Goal: Find specific page/section: Find specific page/section

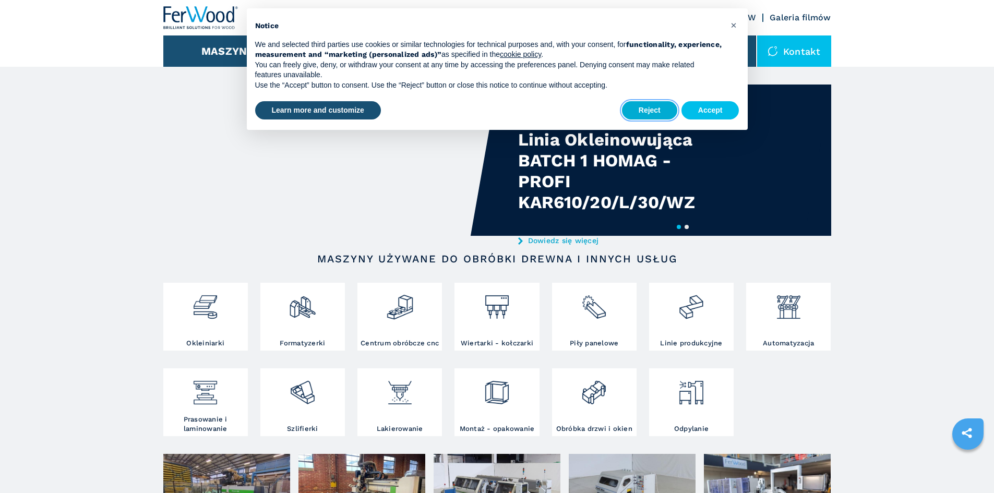
click at [650, 116] on button "Reject" at bounding box center [649, 110] width 55 height 19
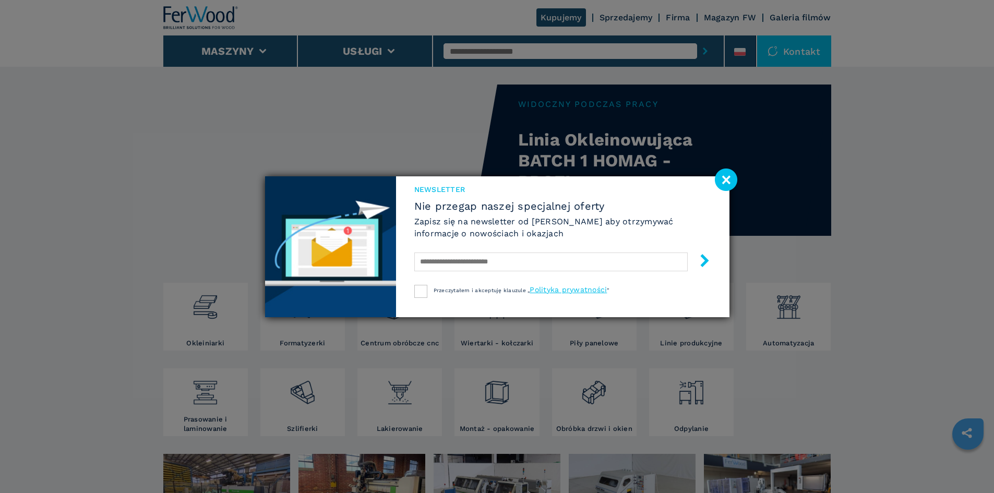
click at [731, 183] on image at bounding box center [726, 180] width 22 height 22
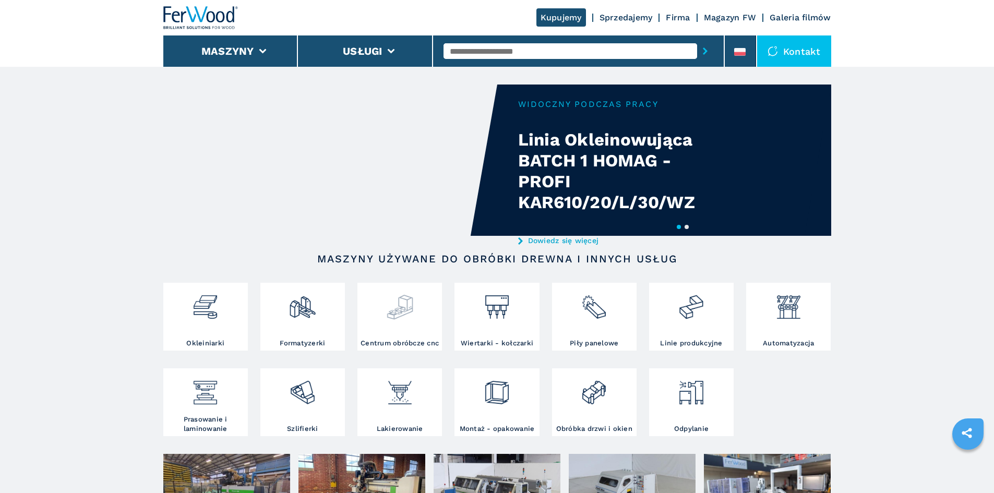
click at [387, 299] on img at bounding box center [400, 302] width 28 height 35
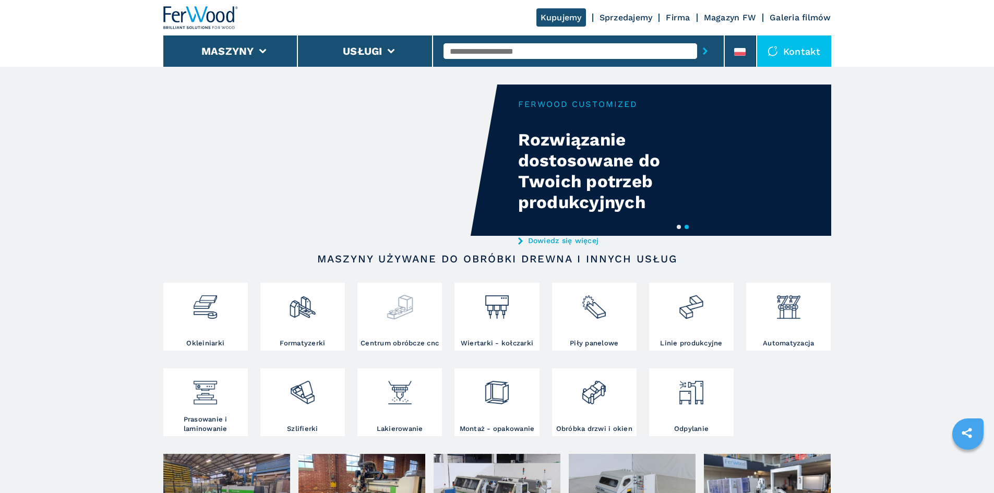
click at [404, 327] on div at bounding box center [399, 311] width 79 height 53
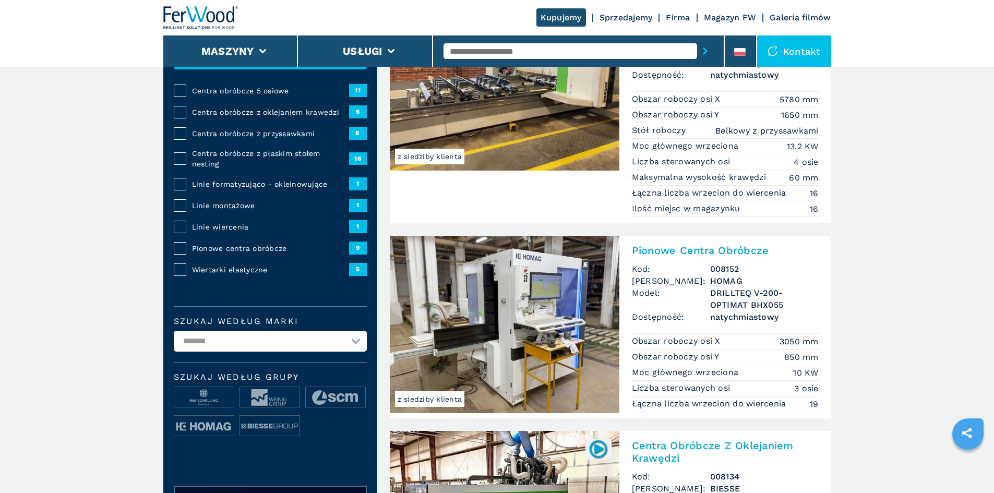
scroll to position [191, 0]
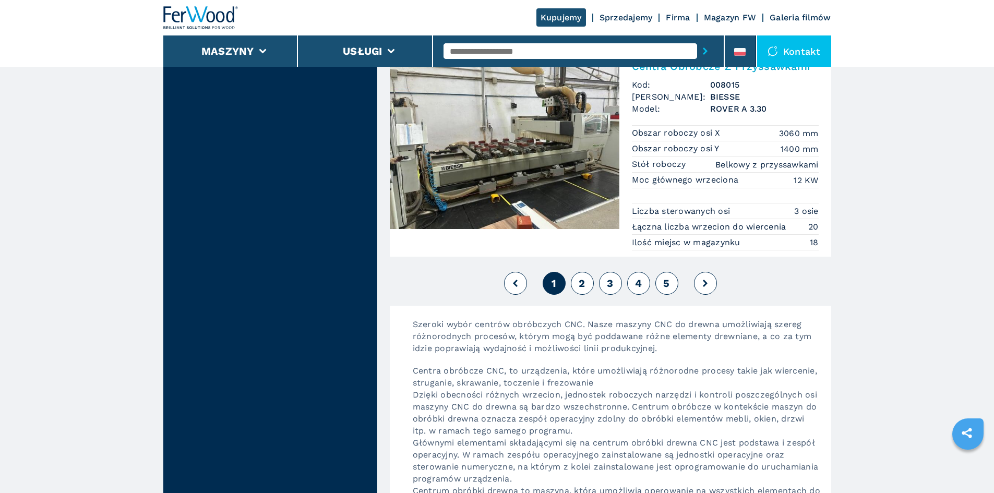
scroll to position [2742, 0]
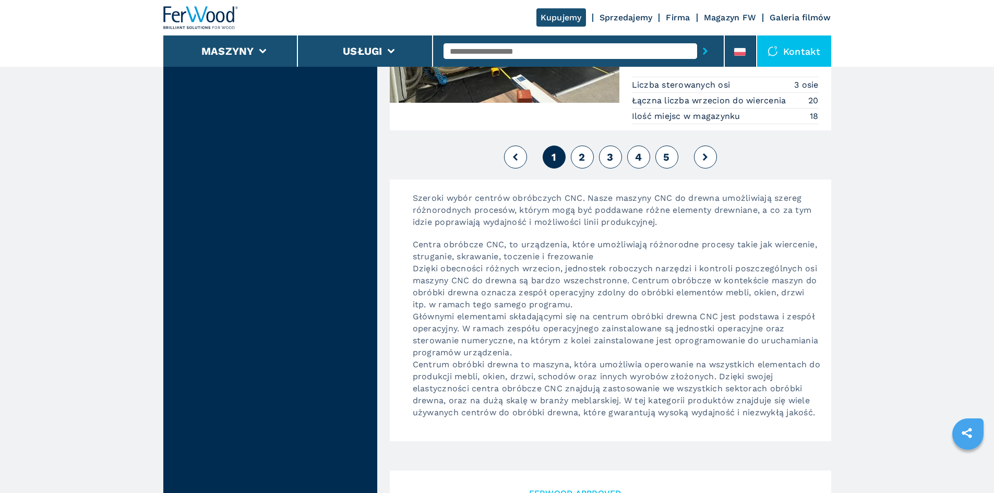
click at [584, 152] on span "2" at bounding box center [582, 157] width 6 height 13
click at [579, 158] on span "2" at bounding box center [582, 157] width 6 height 13
click at [578, 161] on button "2" at bounding box center [582, 157] width 23 height 23
